Goal: Task Accomplishment & Management: Manage account settings

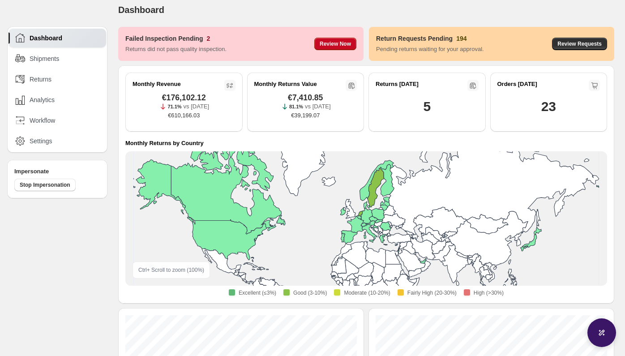
scroll to position [33, 0]
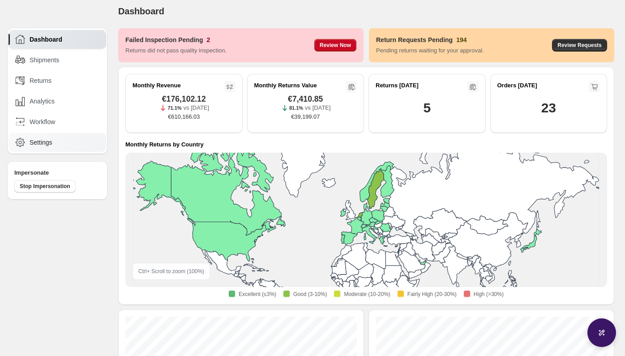
click at [30, 150] on div "Settings" at bounding box center [58, 142] width 98 height 19
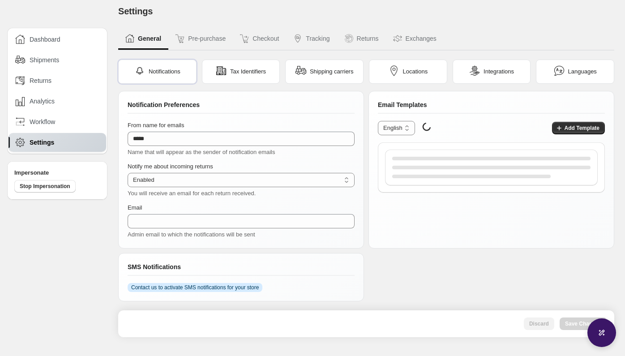
type input "**********"
select select "**"
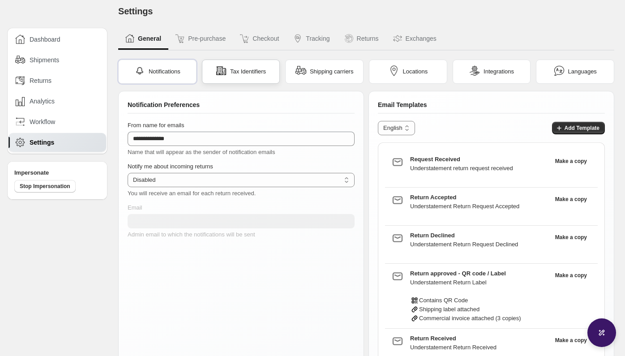
click at [227, 73] on div "Tax Identifiers" at bounding box center [241, 71] width 50 height 13
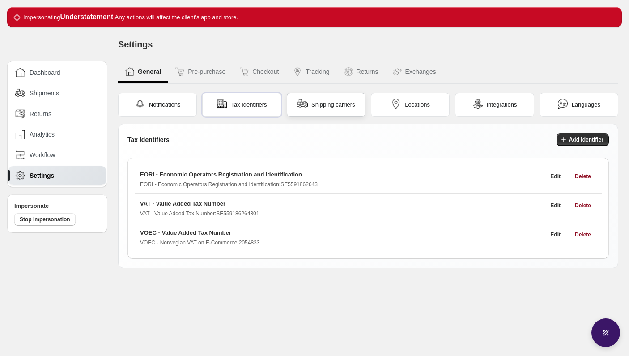
click at [301, 104] on img at bounding box center [302, 103] width 11 height 11
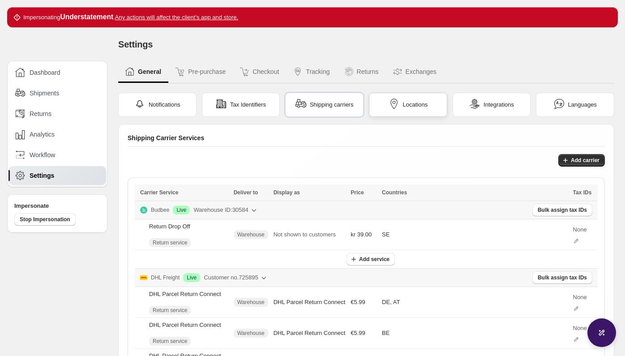
click at [396, 105] on img at bounding box center [394, 103] width 11 height 11
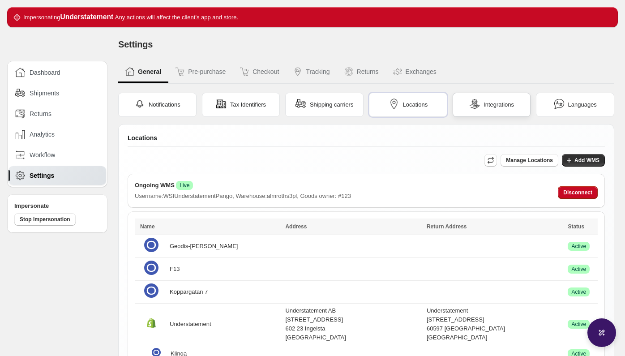
click at [479, 106] on img at bounding box center [474, 103] width 11 height 11
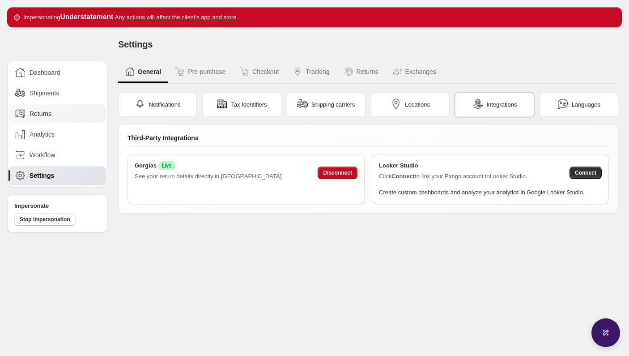
click at [52, 115] on div "Returns" at bounding box center [57, 114] width 85 height 10
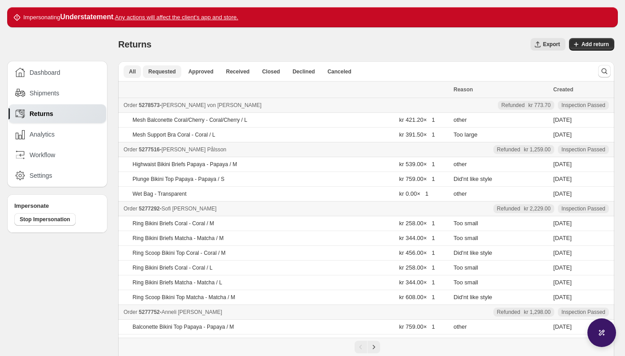
click at [153, 70] on span "Requested" at bounding box center [161, 71] width 27 height 7
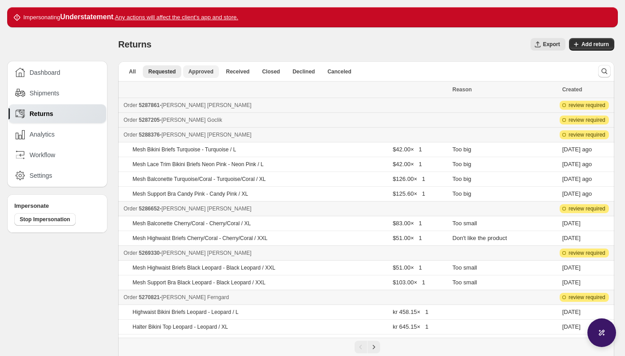
click at [199, 71] on span "Approved" at bounding box center [200, 71] width 25 height 7
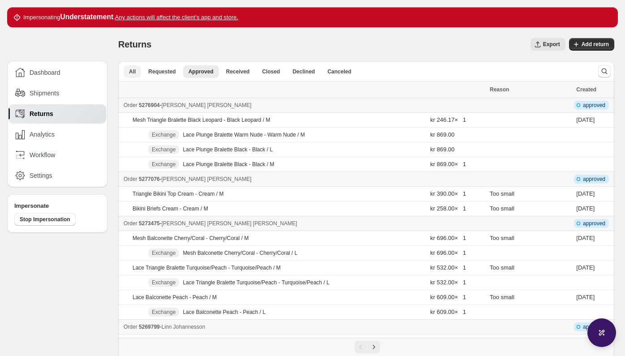
click at [132, 70] on span "All" at bounding box center [132, 71] width 7 height 7
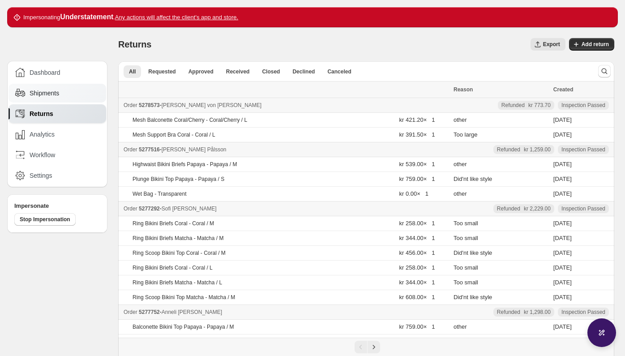
click at [39, 102] on div "Shipments" at bounding box center [58, 93] width 98 height 19
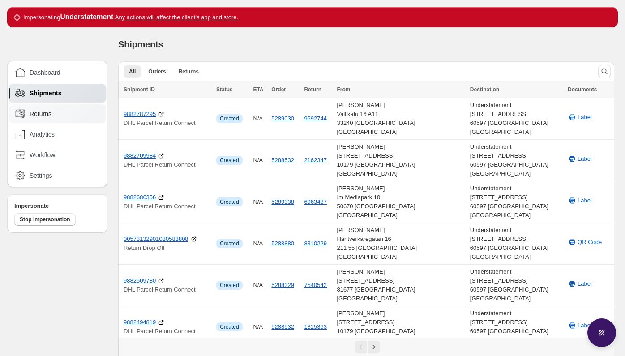
click at [42, 117] on span "Returns" at bounding box center [41, 113] width 22 height 9
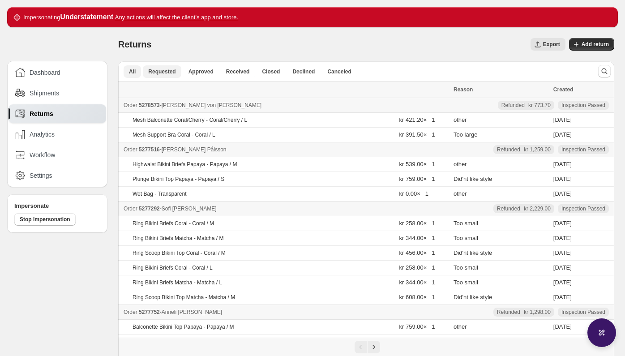
click at [159, 68] on span "Requested" at bounding box center [161, 71] width 27 height 7
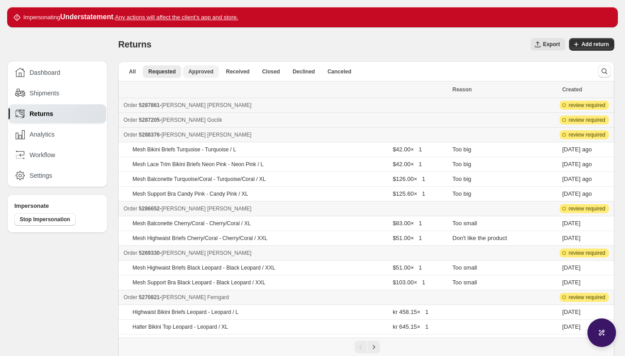
click at [201, 74] on span "Approved" at bounding box center [200, 71] width 25 height 7
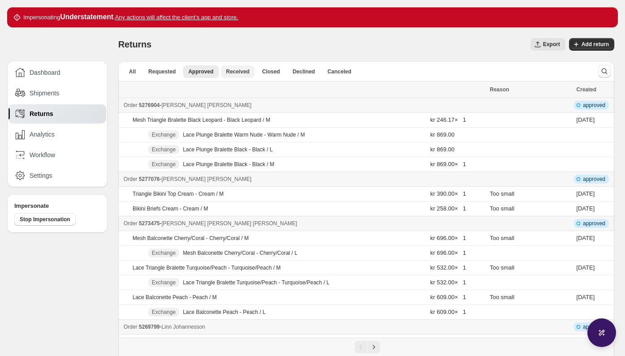
click at [232, 74] on span "Received" at bounding box center [238, 71] width 24 height 7
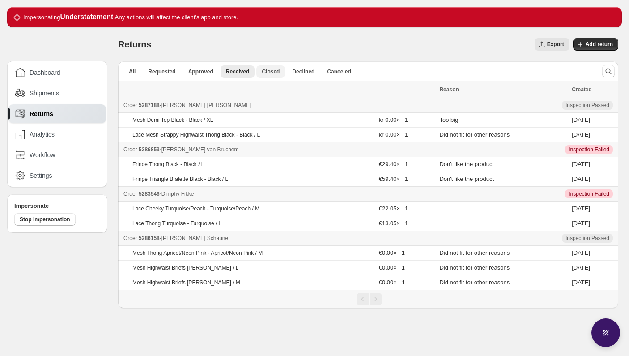
click at [264, 76] on button "Closed" at bounding box center [270, 71] width 29 height 13
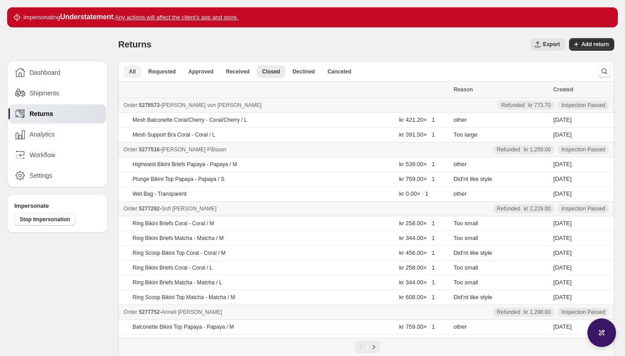
click at [134, 67] on button "All" at bounding box center [132, 71] width 17 height 13
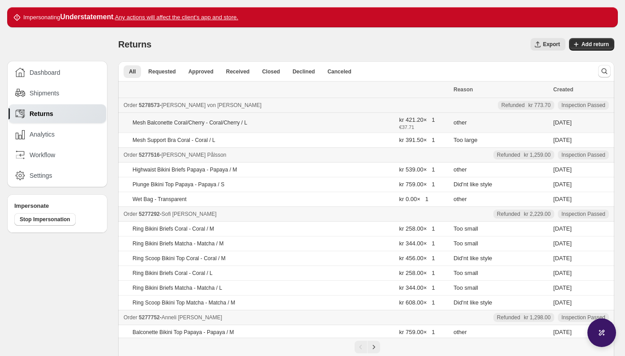
click at [162, 124] on p "Mesh Balconette Coral/Cherry - Coral/Cherry / L" at bounding box center [189, 122] width 115 height 7
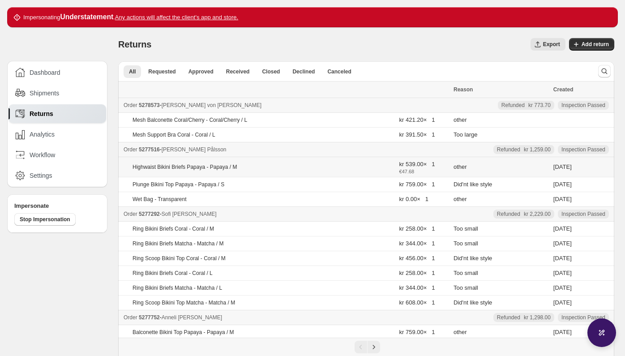
click at [185, 170] on td "Highwaist Bikini Briefs Papaya - Papaya / M" at bounding box center [257, 167] width 278 height 20
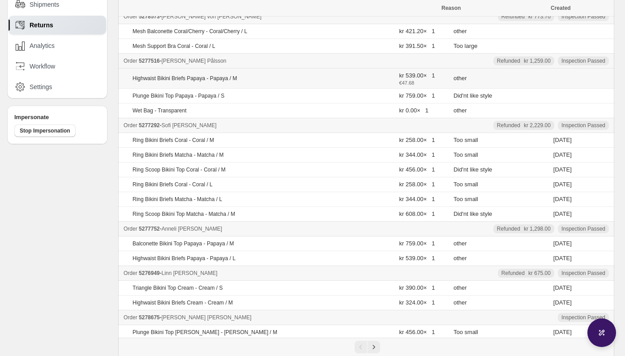
scroll to position [95, 0]
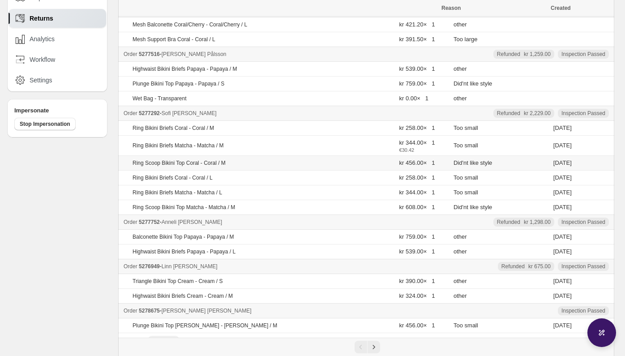
click at [261, 143] on div "Ring Bikini Briefs Matcha - Matcha / M" at bounding box center [232, 145] width 201 height 7
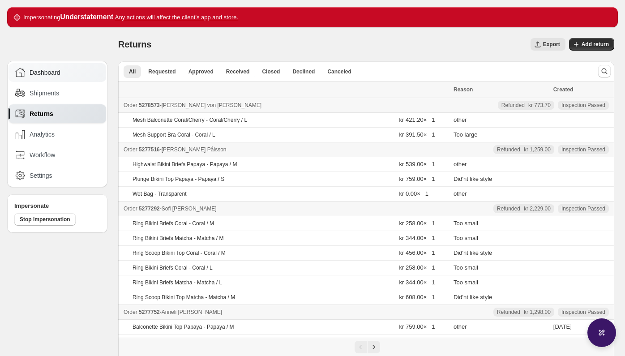
click at [68, 73] on div "Dashboard" at bounding box center [57, 73] width 85 height 10
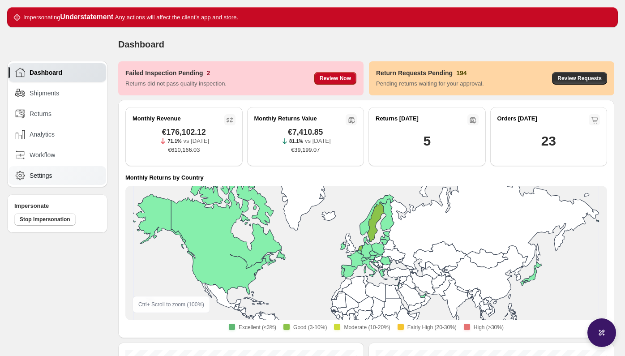
click at [49, 174] on span "Settings" at bounding box center [41, 175] width 23 height 9
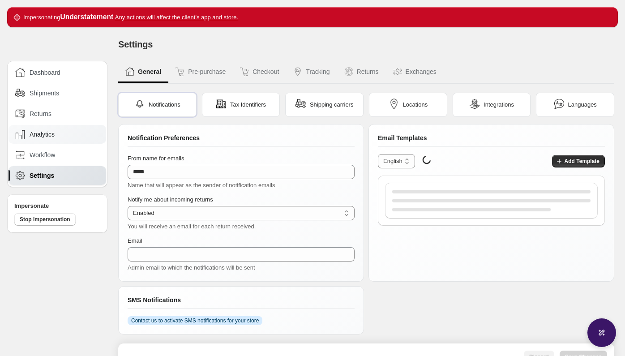
type input "**********"
select select "**"
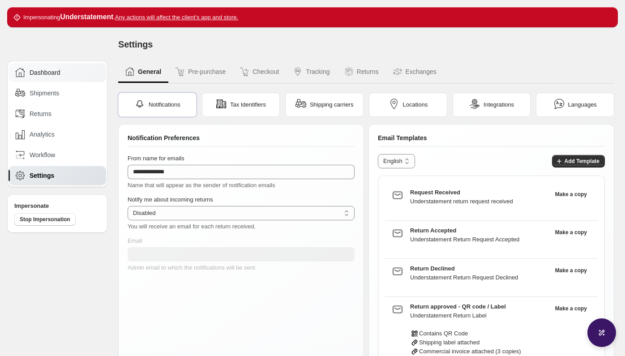
click at [63, 81] on div "Dashboard" at bounding box center [58, 72] width 98 height 19
